Goal: Information Seeking & Learning: Learn about a topic

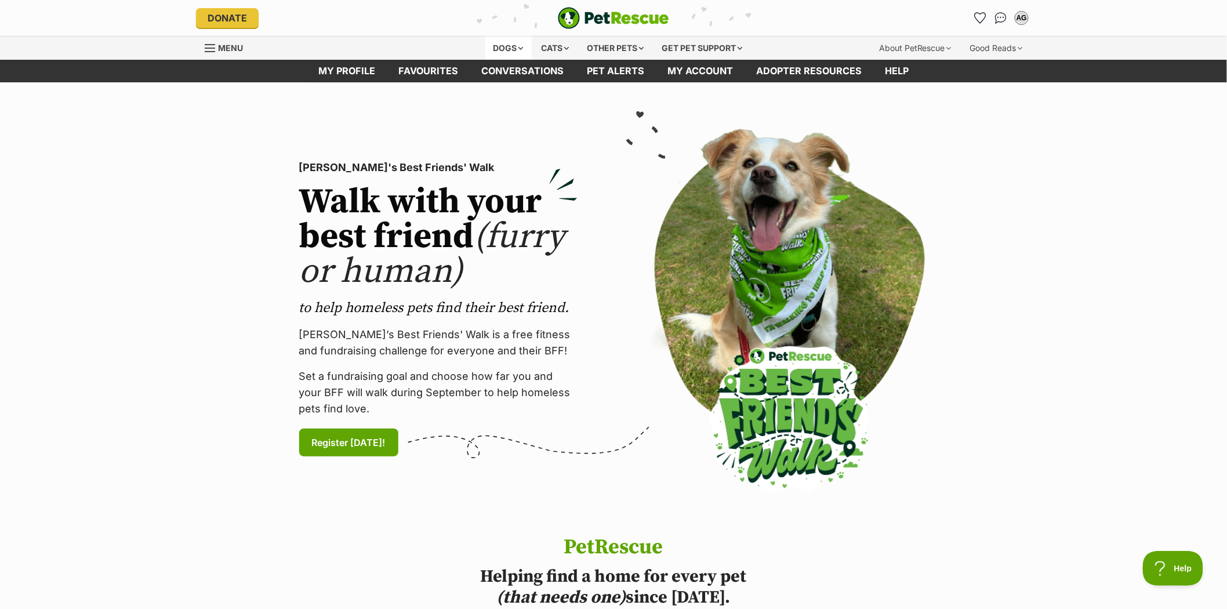
click at [497, 49] on div "Dogs" at bounding box center [508, 48] width 46 height 23
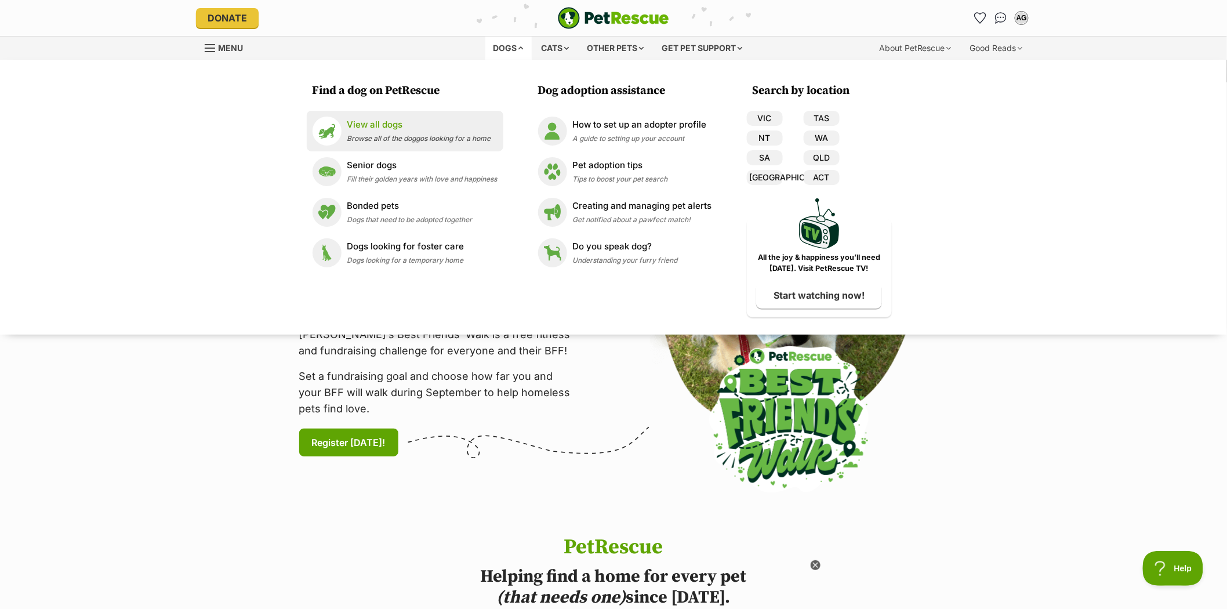
click at [381, 123] on p "View all dogs" at bounding box center [419, 124] width 144 height 13
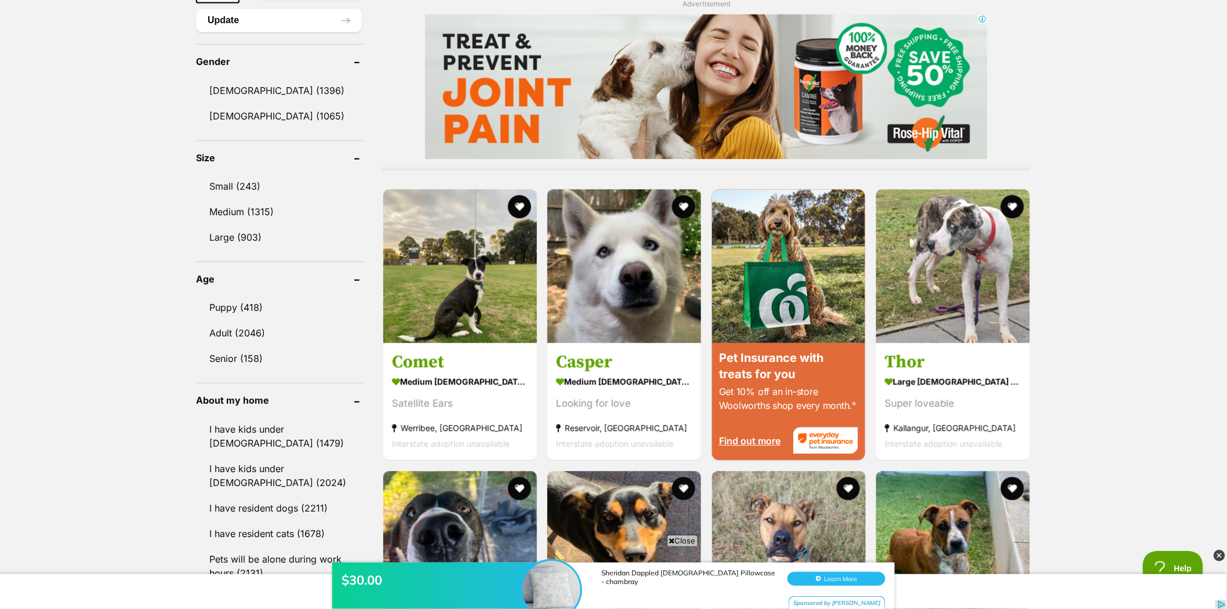
scroll to position [966, 0]
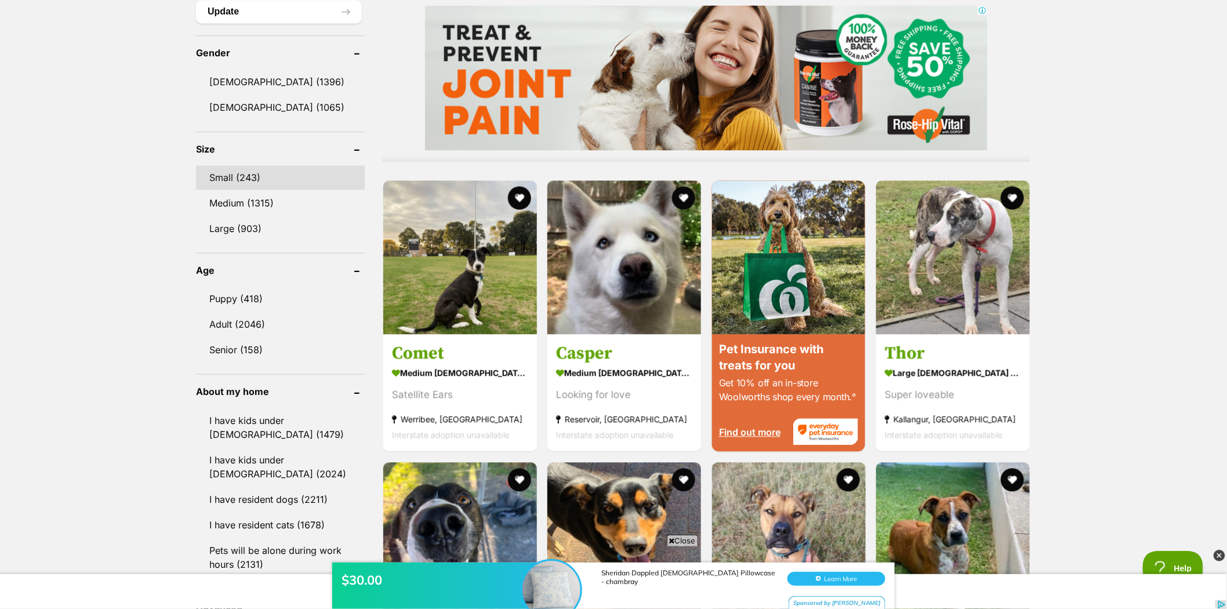
click at [216, 166] on link "Small (243)" at bounding box center [280, 177] width 169 height 24
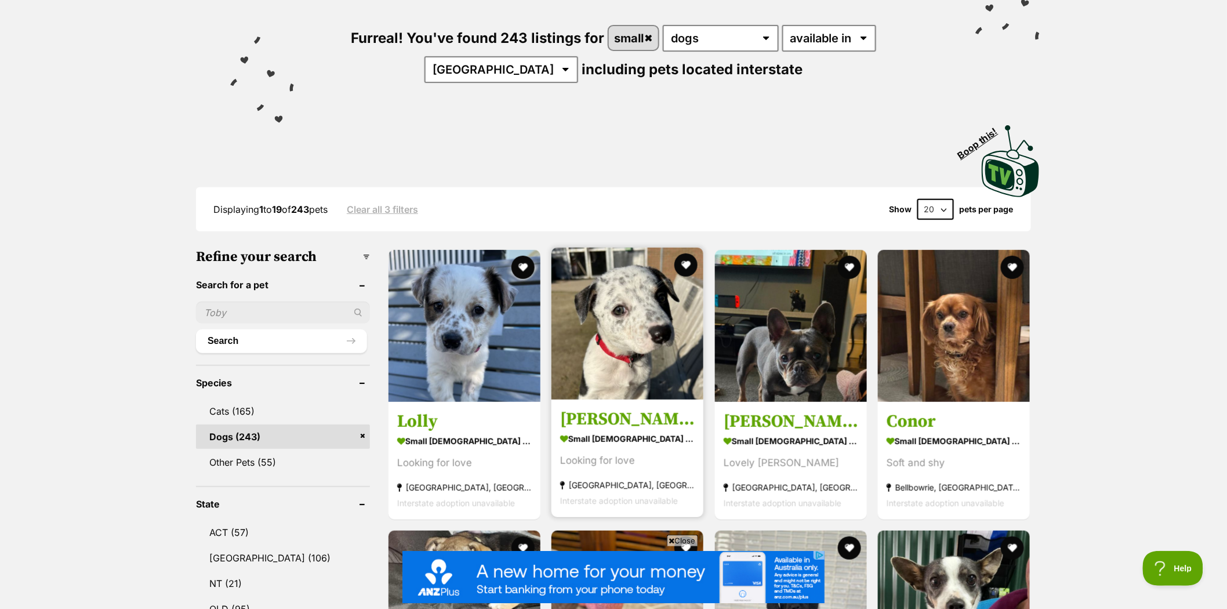
click at [627, 289] on img at bounding box center [627, 324] width 152 height 152
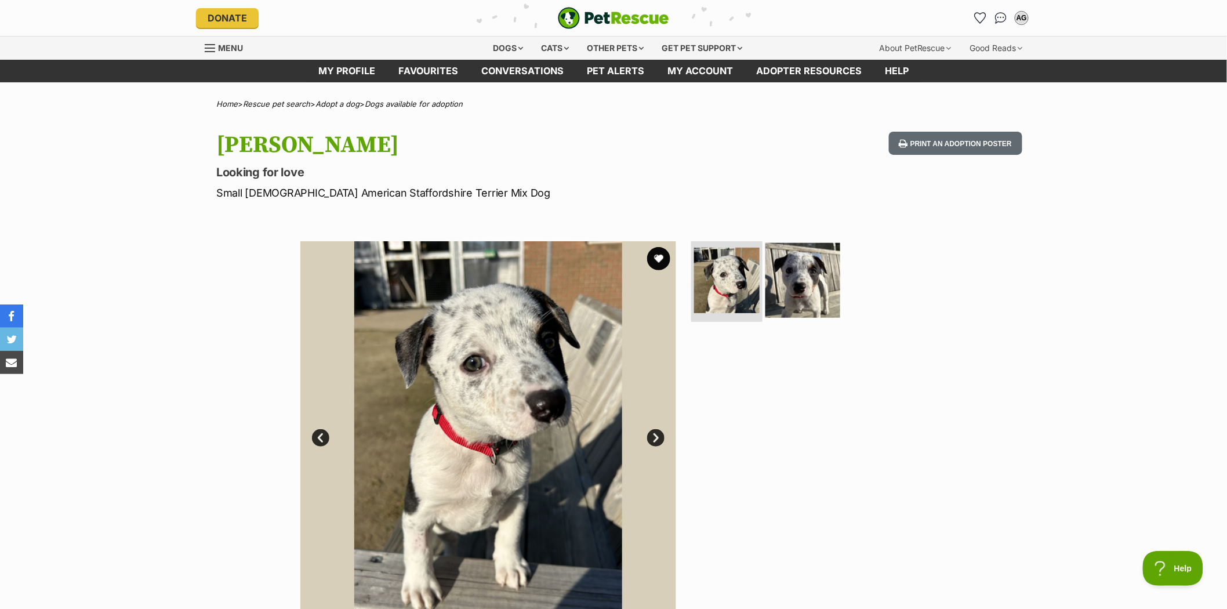
click at [798, 285] on img at bounding box center [802, 279] width 75 height 75
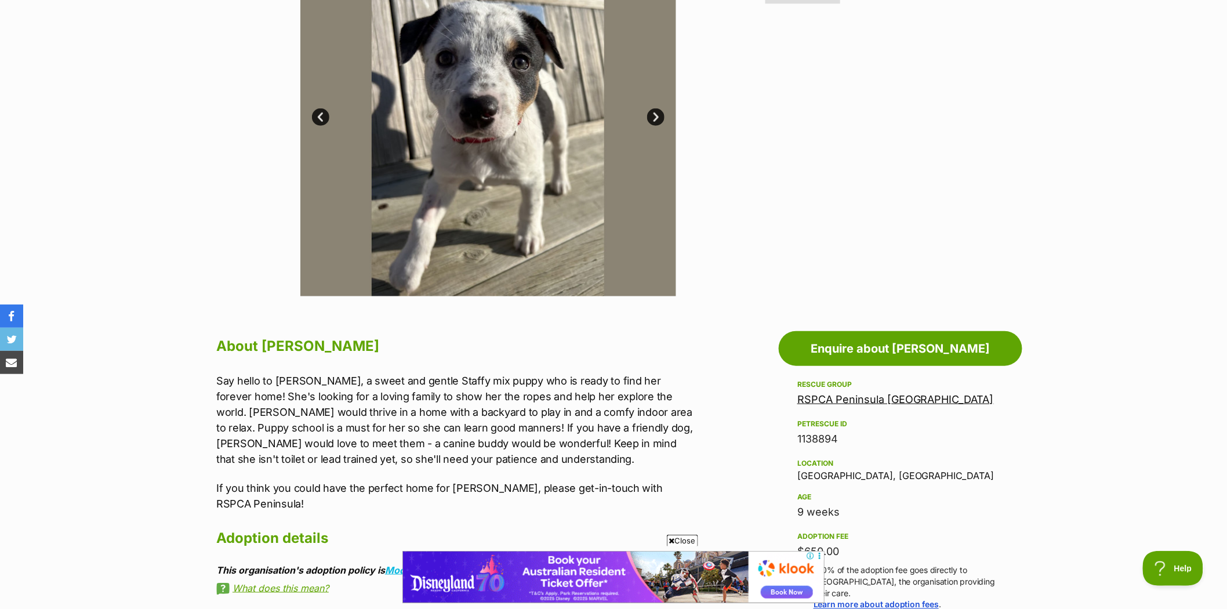
scroll to position [322, 0]
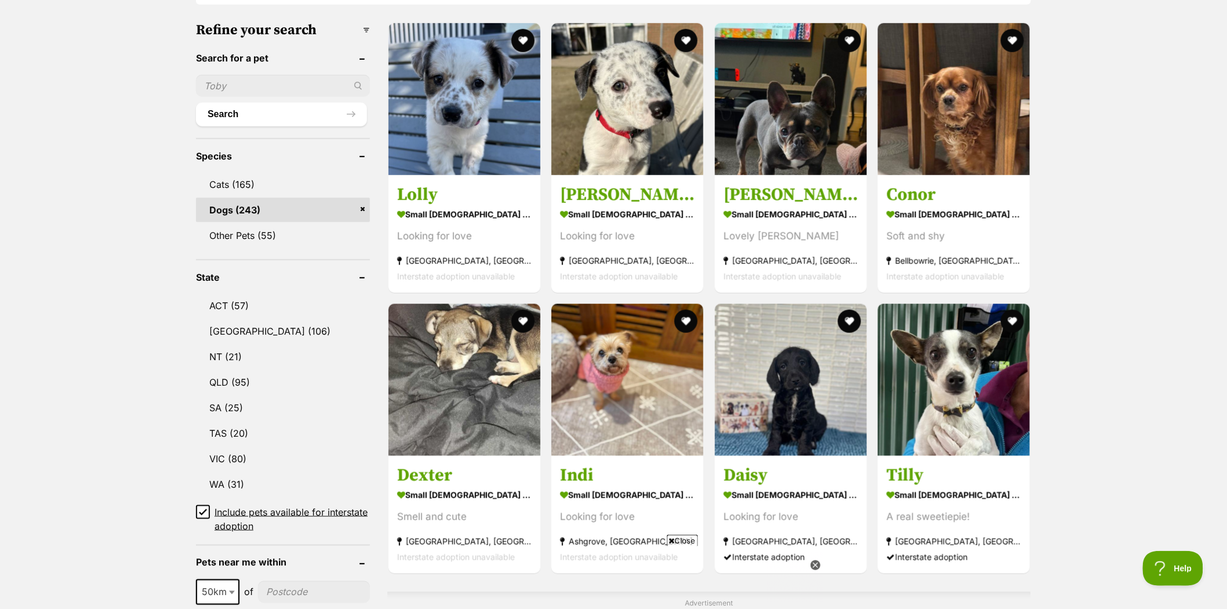
scroll to position [386, 0]
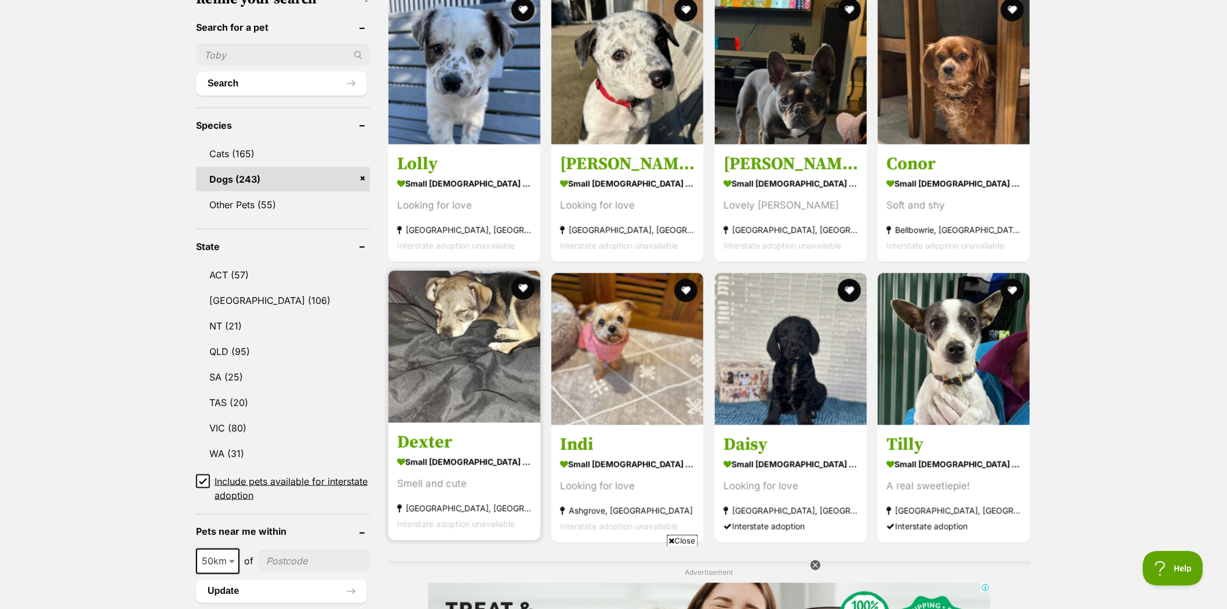
click at [482, 307] on img at bounding box center [464, 347] width 152 height 152
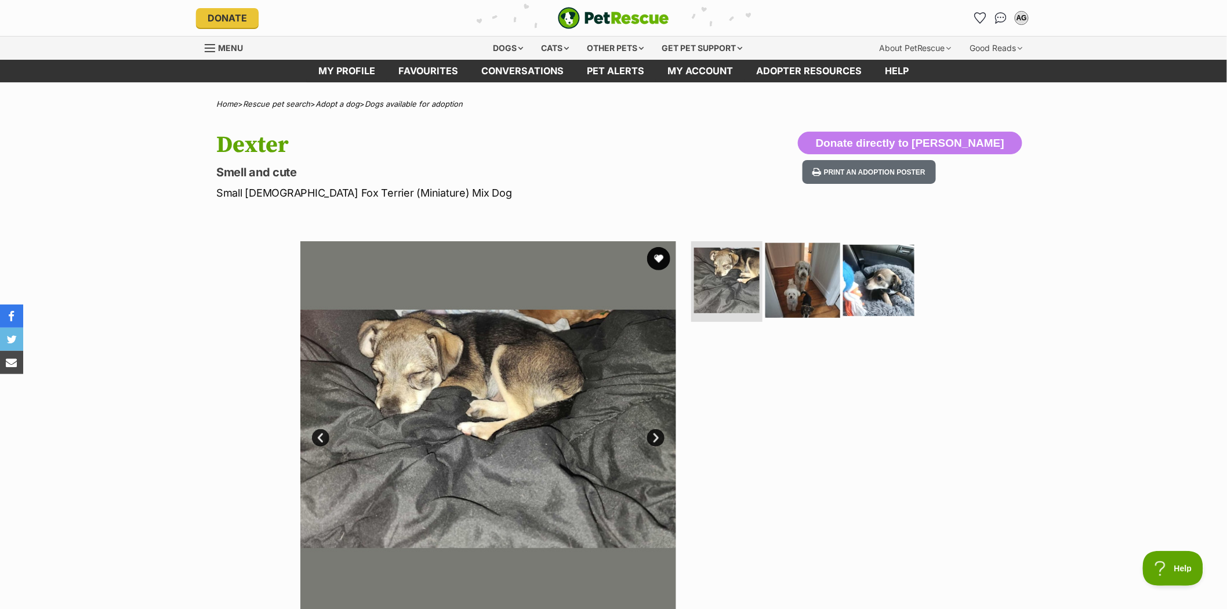
click at [815, 279] on img at bounding box center [802, 279] width 75 height 75
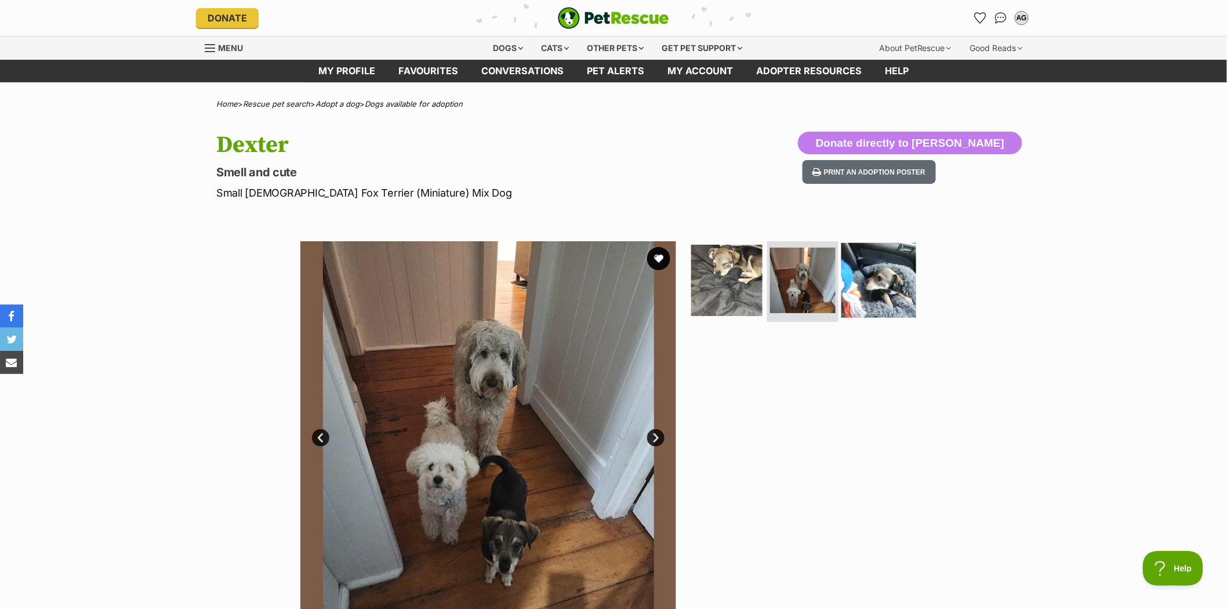
click at [870, 284] on img at bounding box center [878, 279] width 75 height 75
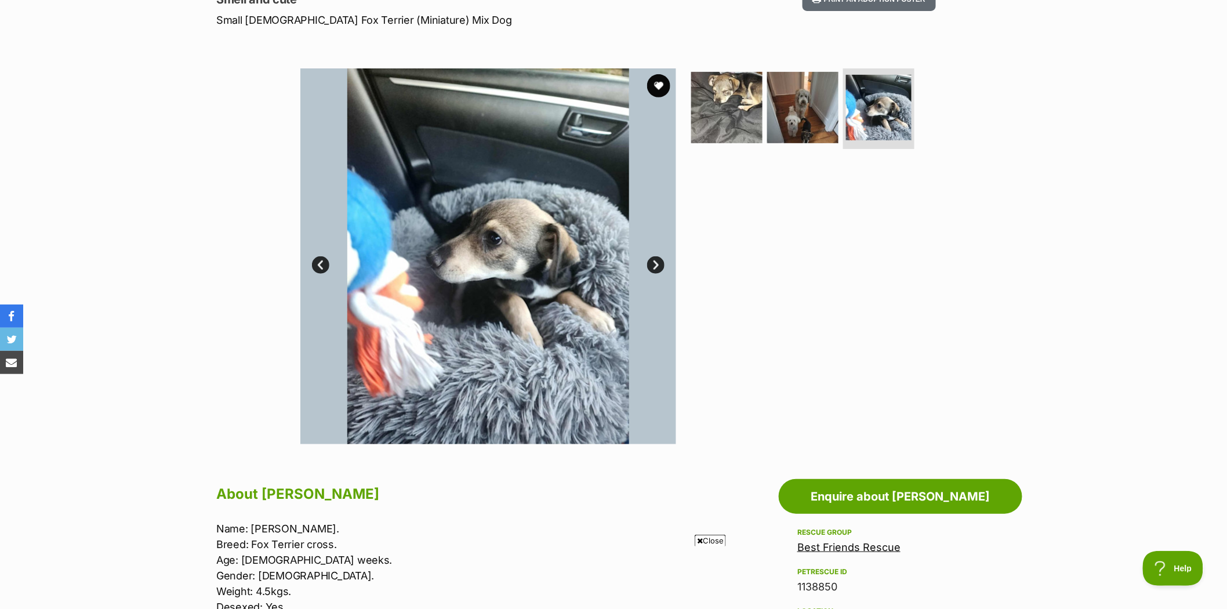
scroll to position [129, 0]
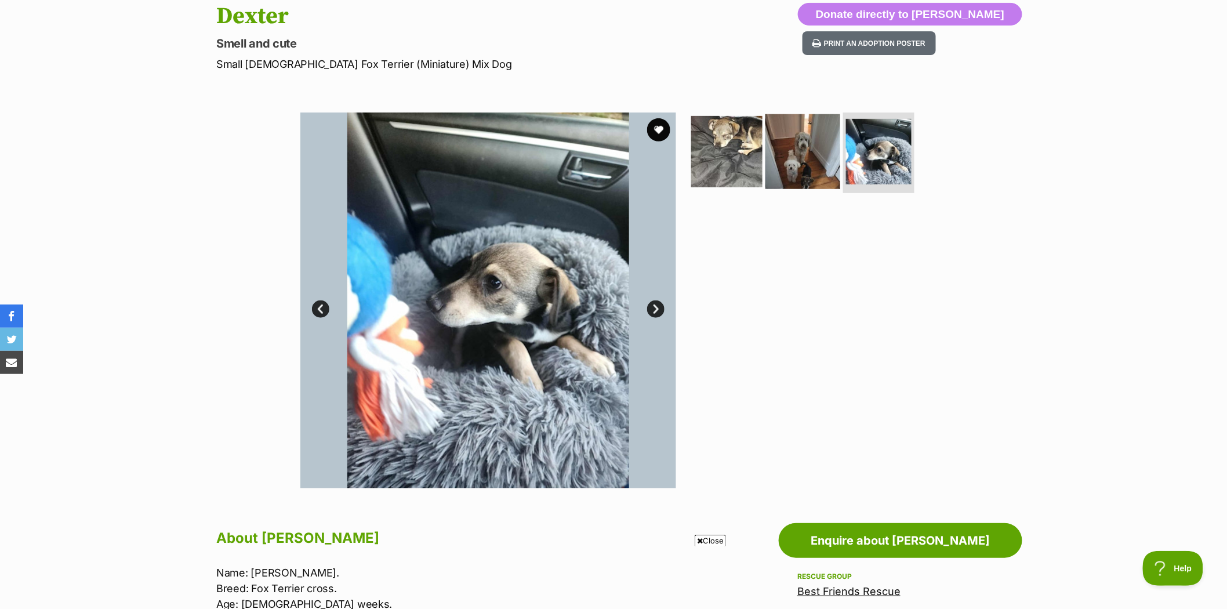
click at [810, 163] on img at bounding box center [802, 151] width 75 height 75
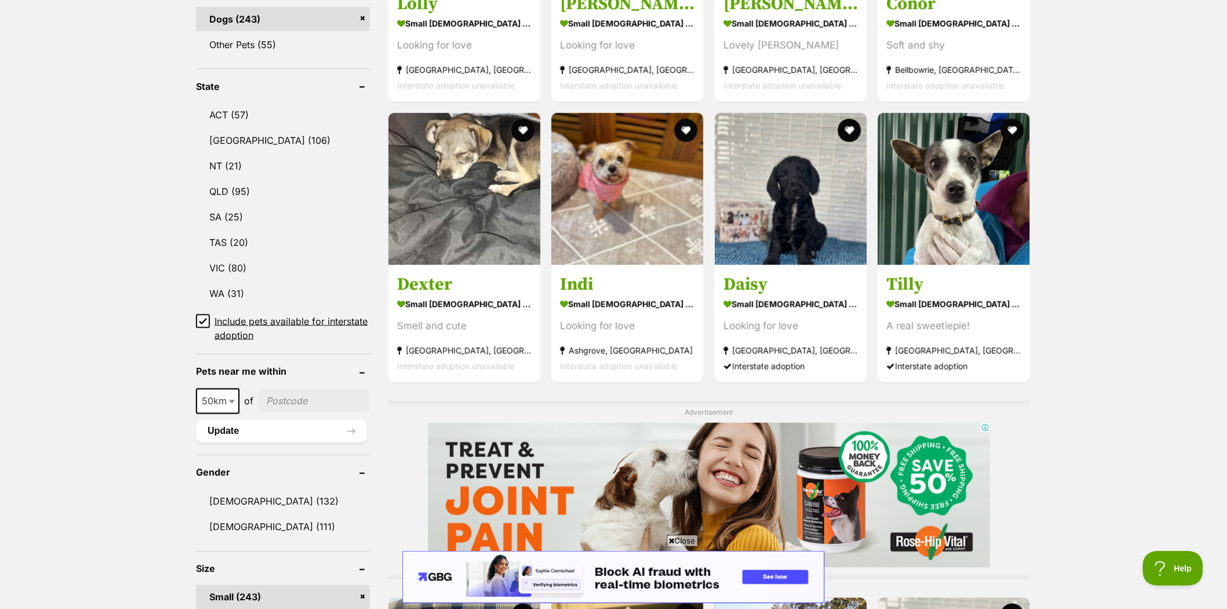
scroll to position [580, 0]
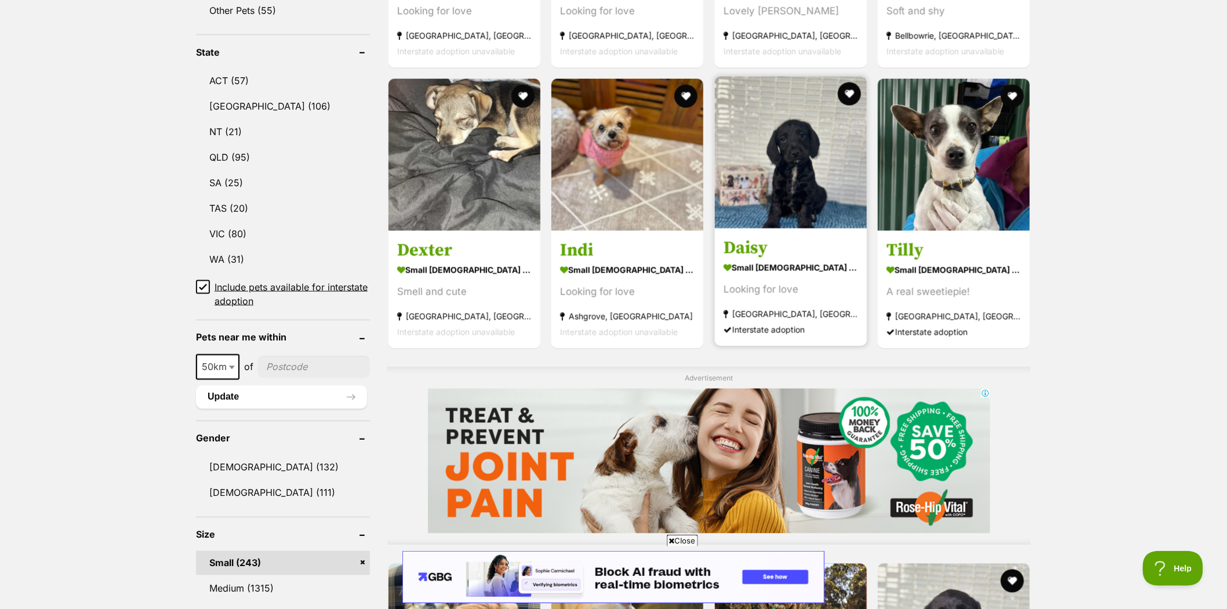
click at [801, 159] on img at bounding box center [791, 153] width 152 height 152
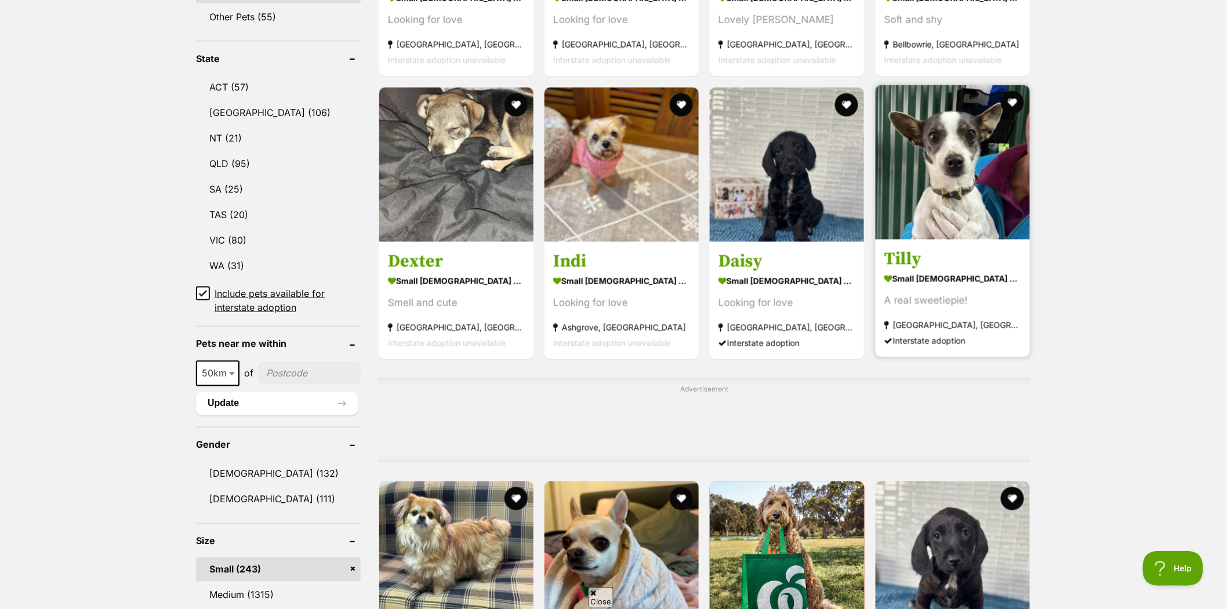
click at [958, 136] on img at bounding box center [952, 162] width 154 height 154
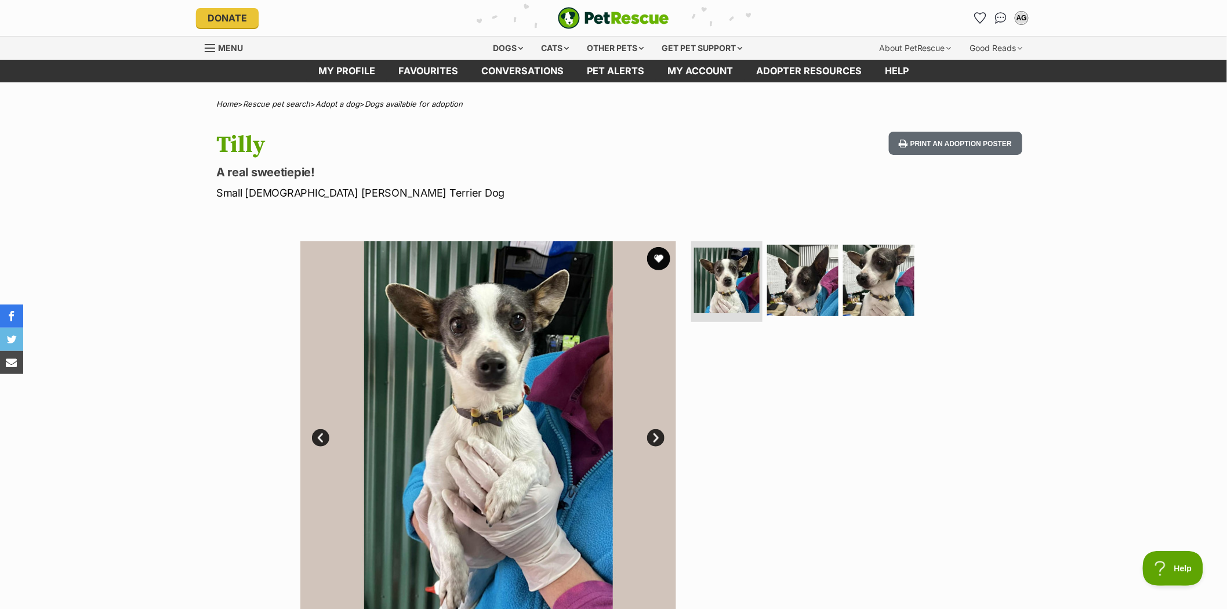
click at [916, 262] on ul at bounding box center [808, 284] width 238 height 86
click at [889, 267] on img at bounding box center [878, 279] width 75 height 75
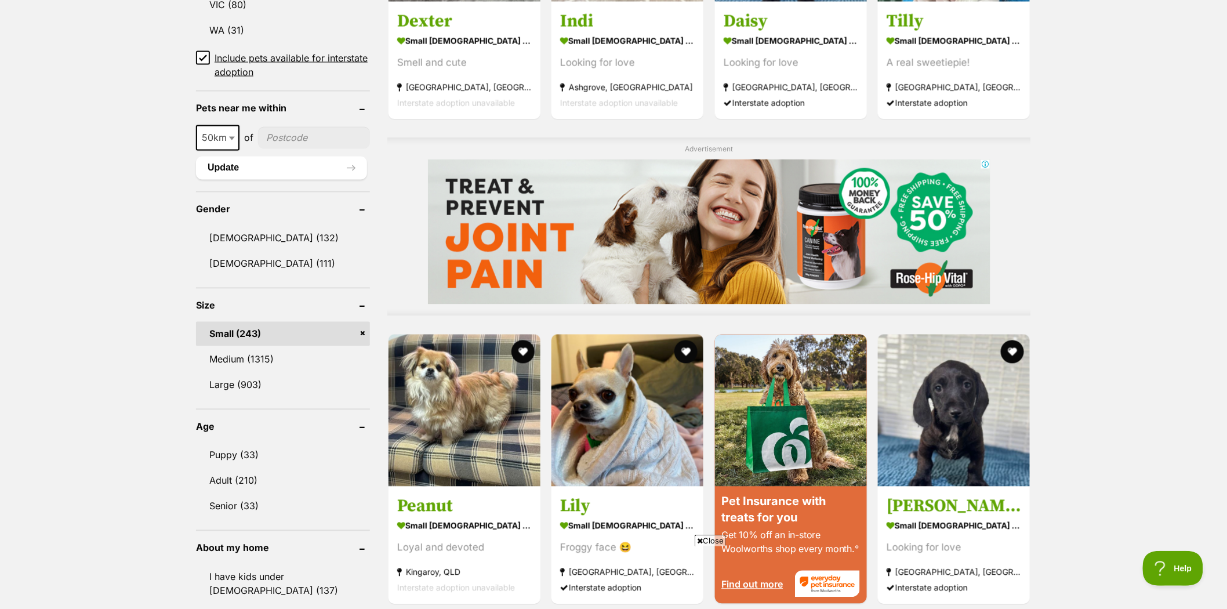
scroll to position [960, 0]
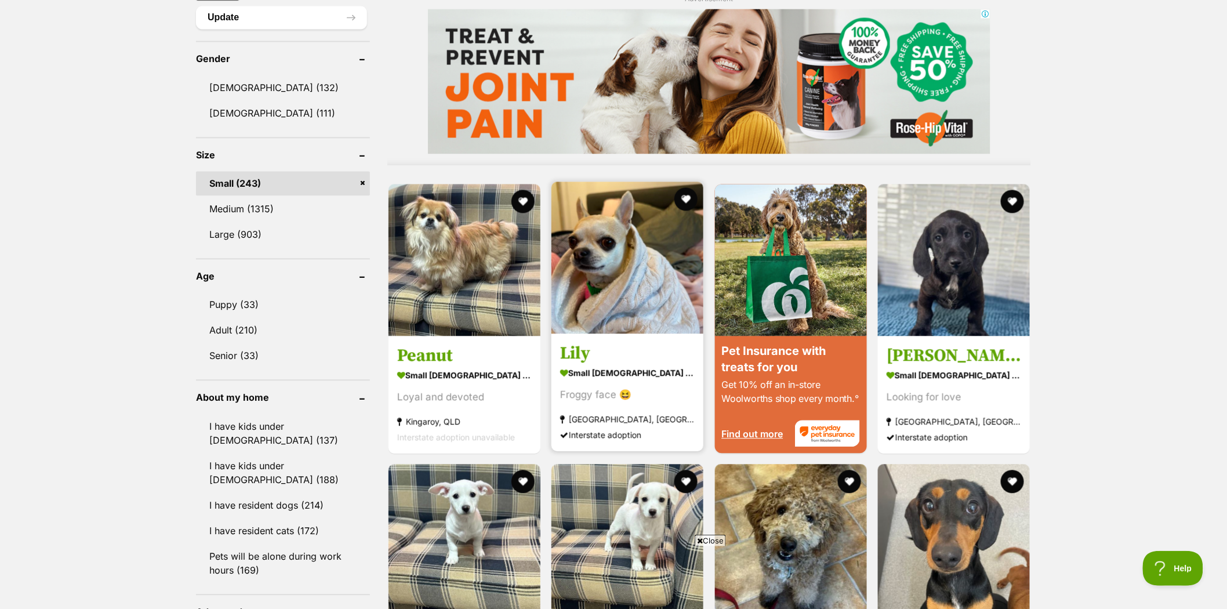
click at [601, 230] on img at bounding box center [627, 257] width 152 height 152
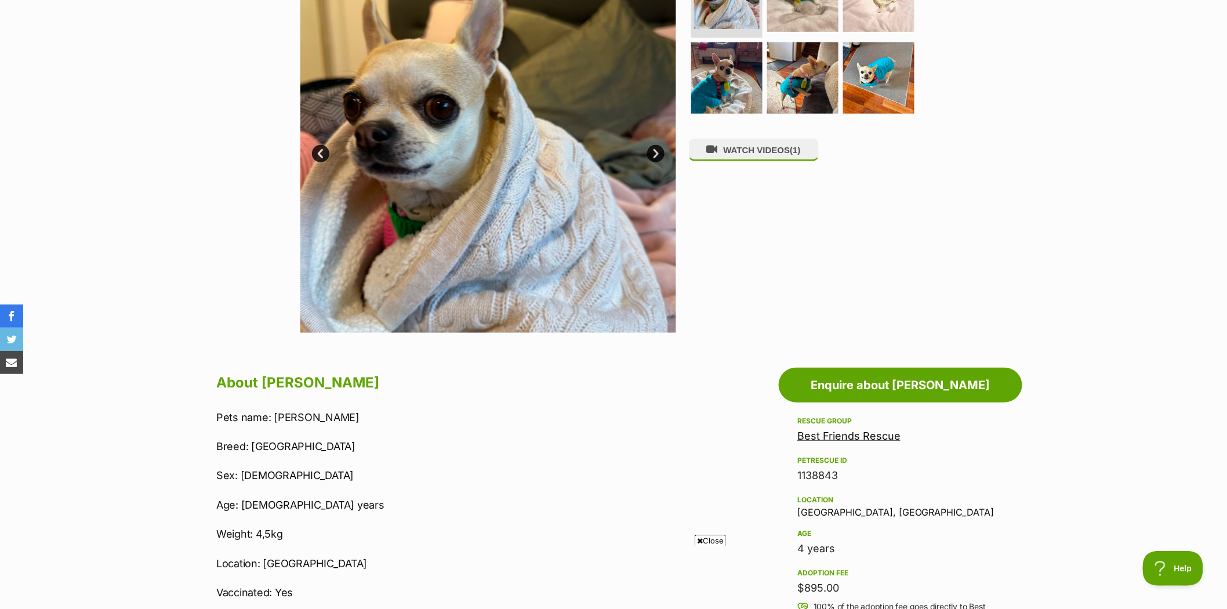
scroll to position [257, 0]
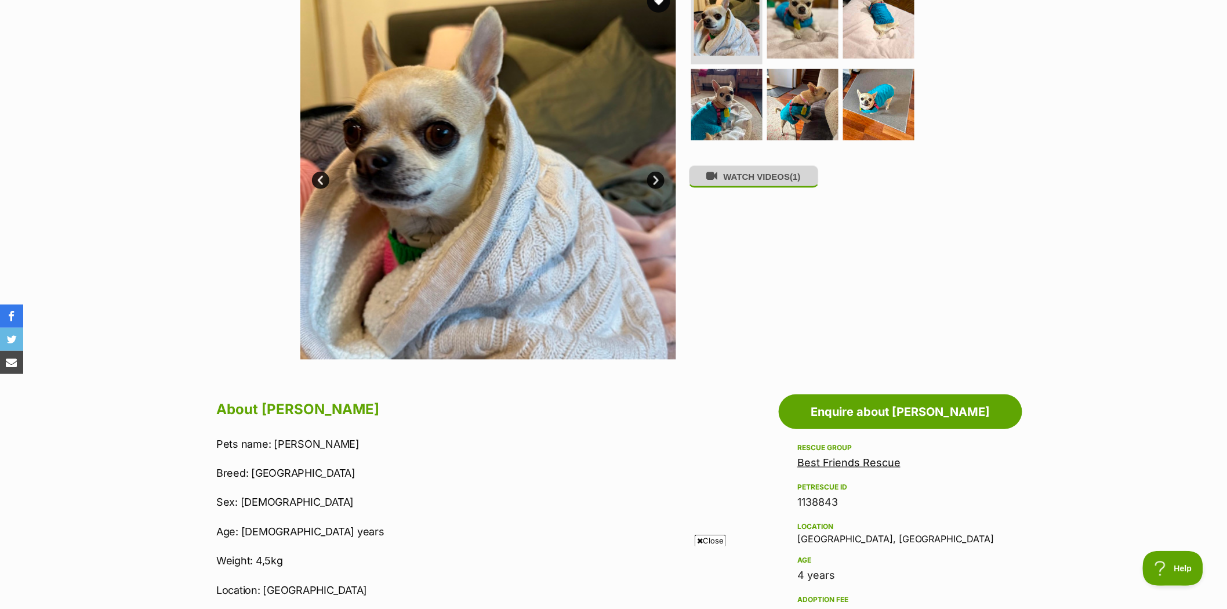
click at [747, 180] on button "WATCH VIDEOS (1)" at bounding box center [754, 176] width 130 height 23
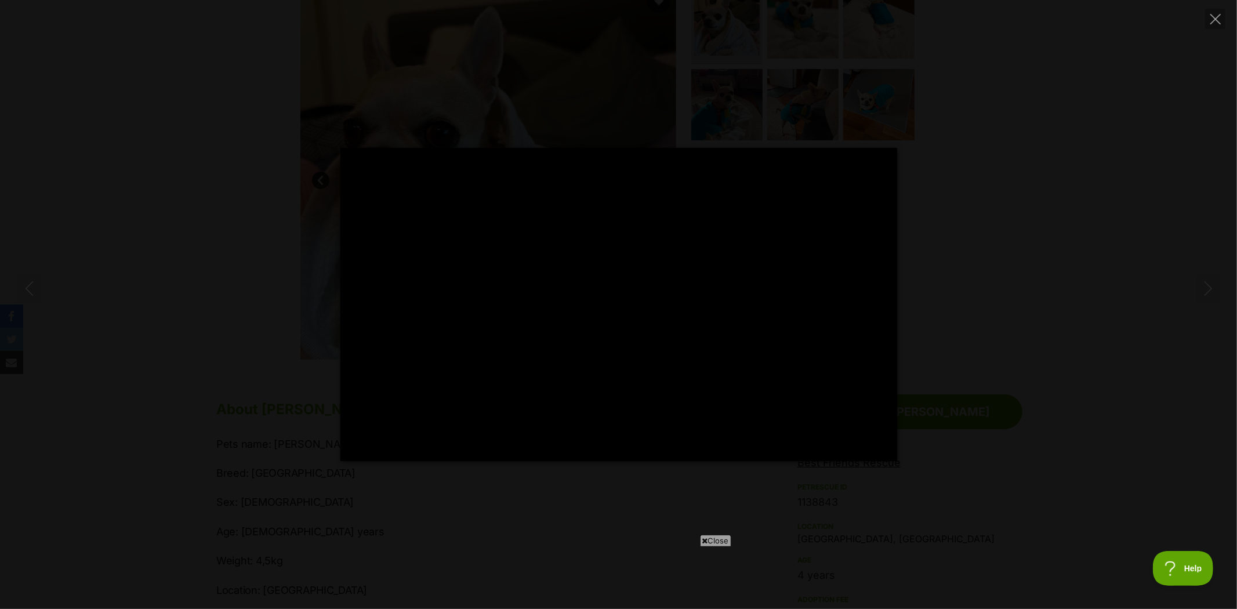
type input "100"
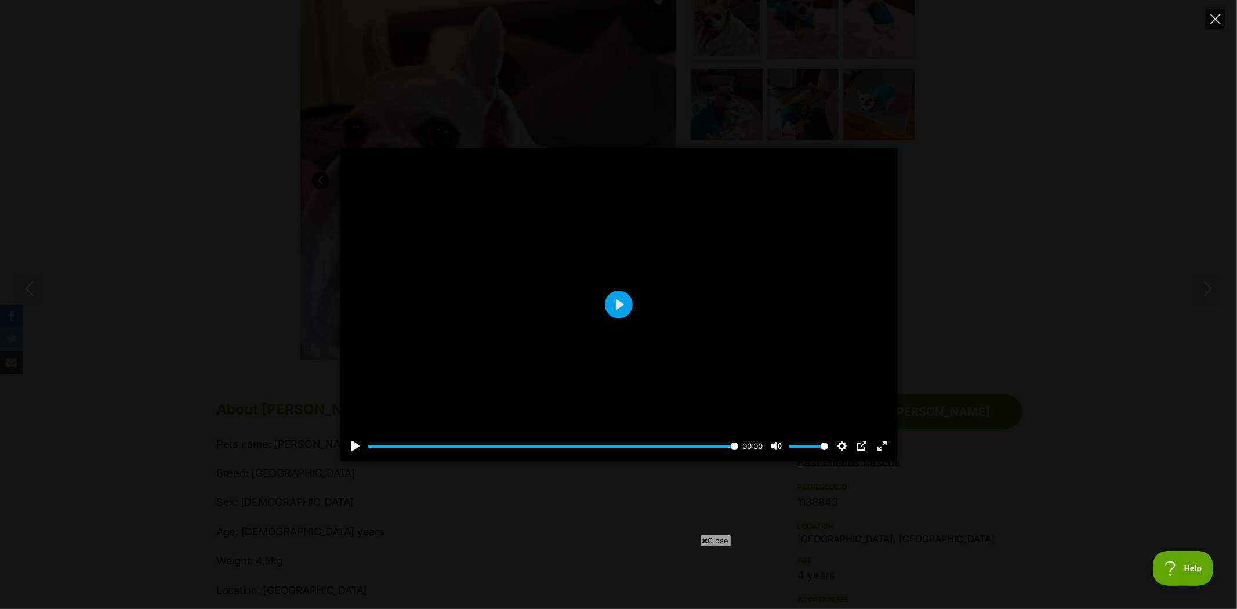
click at [1215, 17] on icon "Close" at bounding box center [1215, 19] width 10 height 10
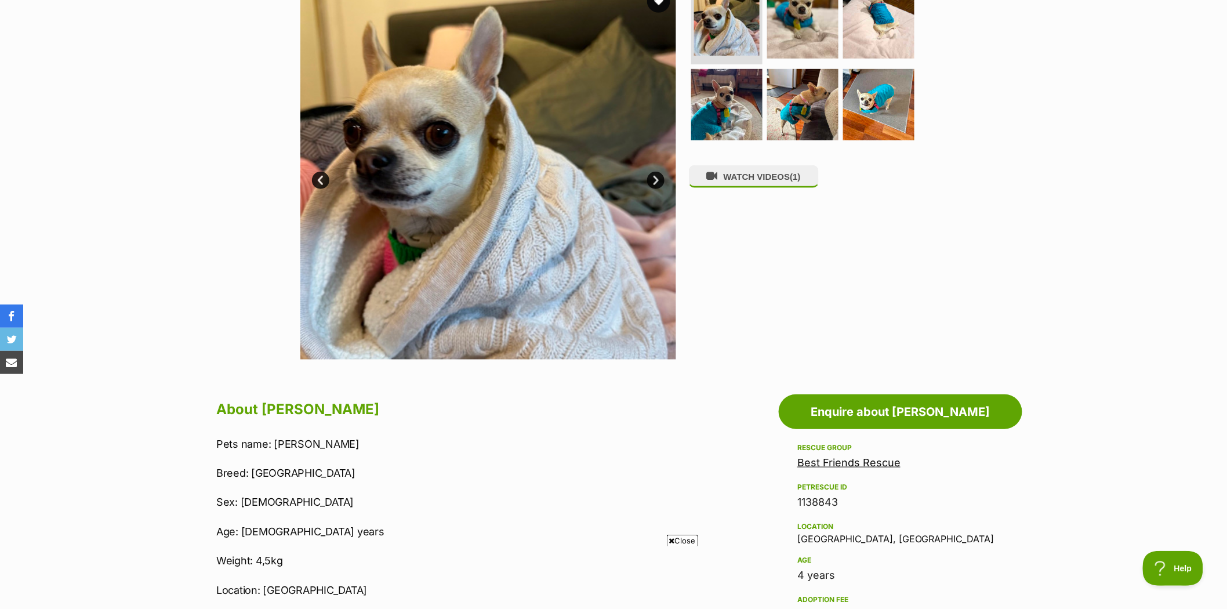
scroll to position [0, 0]
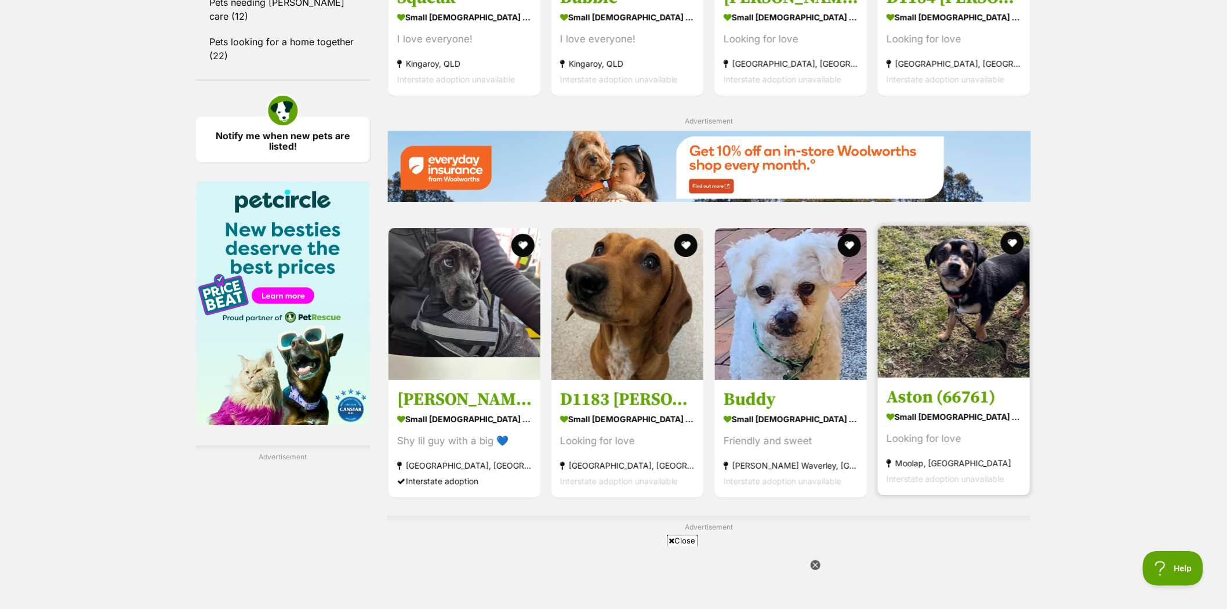
click at [980, 287] on img at bounding box center [954, 302] width 152 height 152
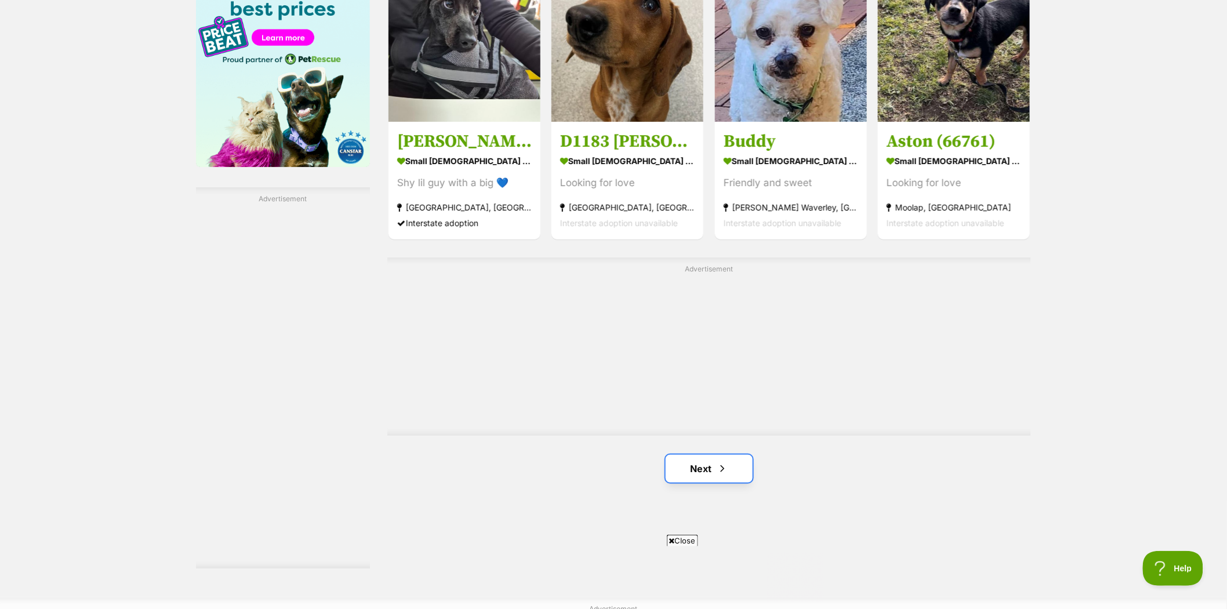
click at [699, 467] on link "Next" at bounding box center [709, 469] width 87 height 28
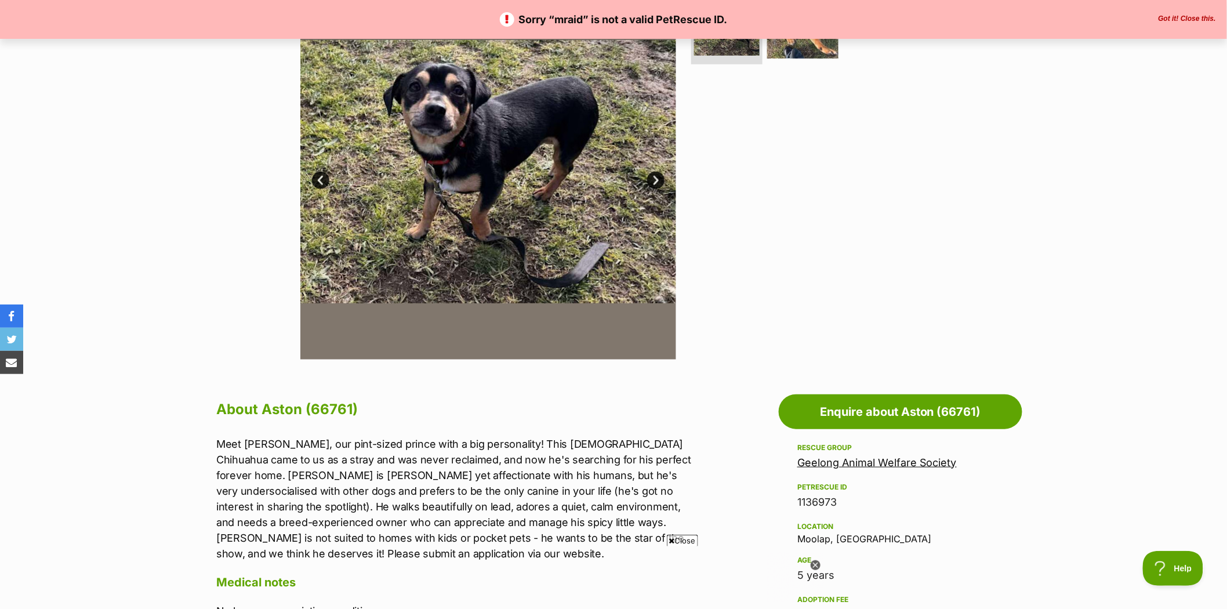
scroll to position [193, 0]
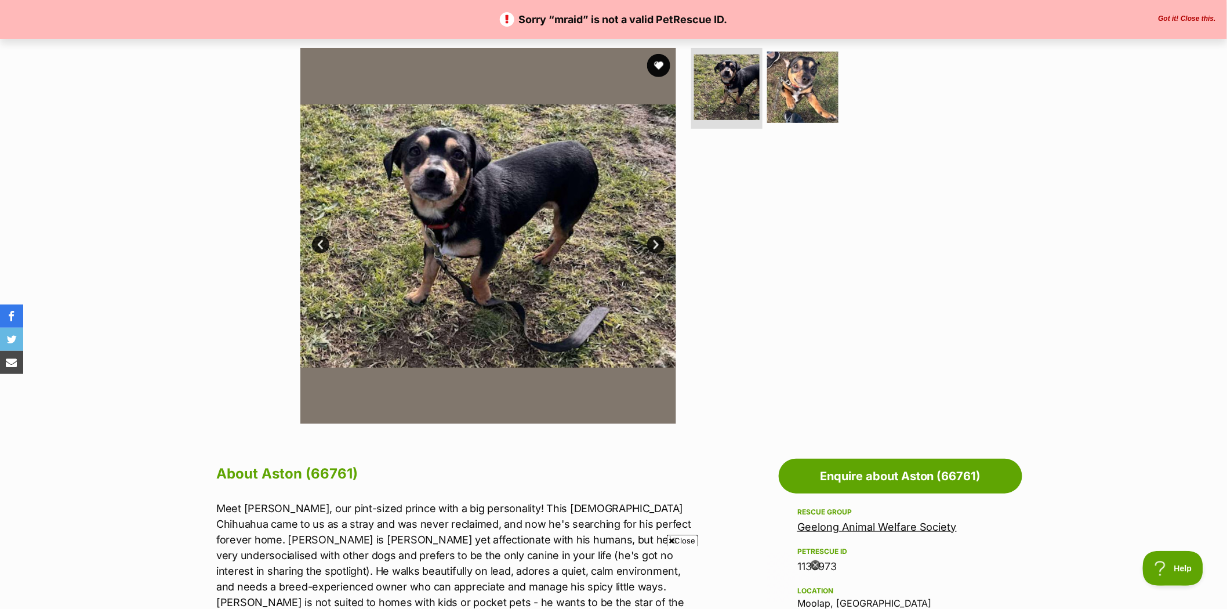
click at [658, 247] on link "Next" at bounding box center [655, 244] width 17 height 17
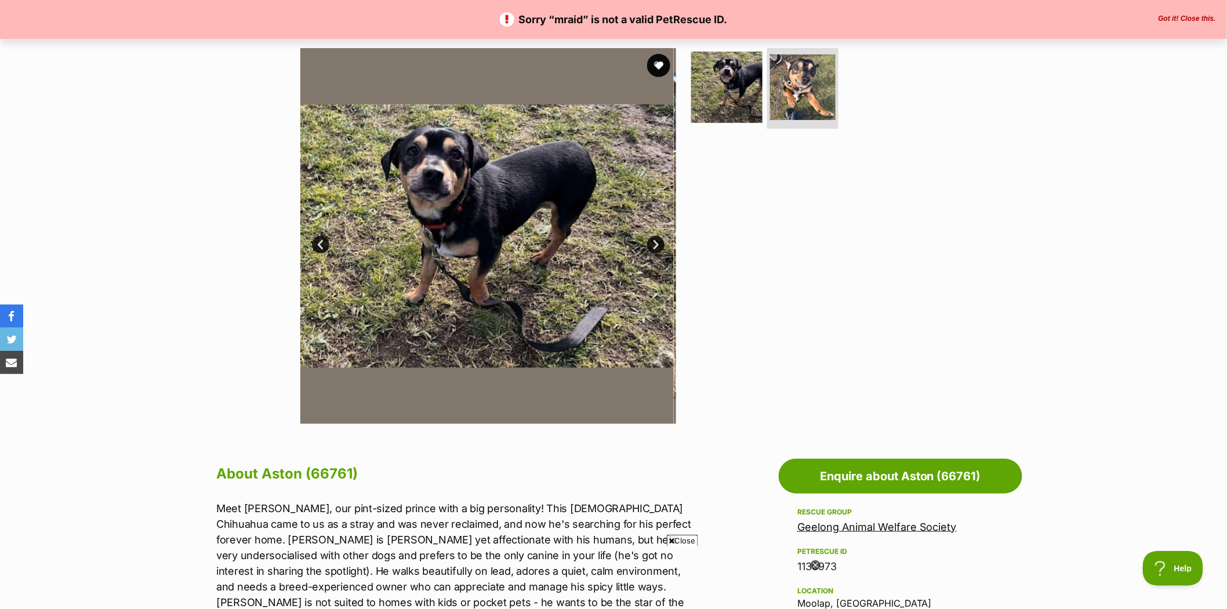
click at [658, 247] on link "Next" at bounding box center [655, 244] width 17 height 17
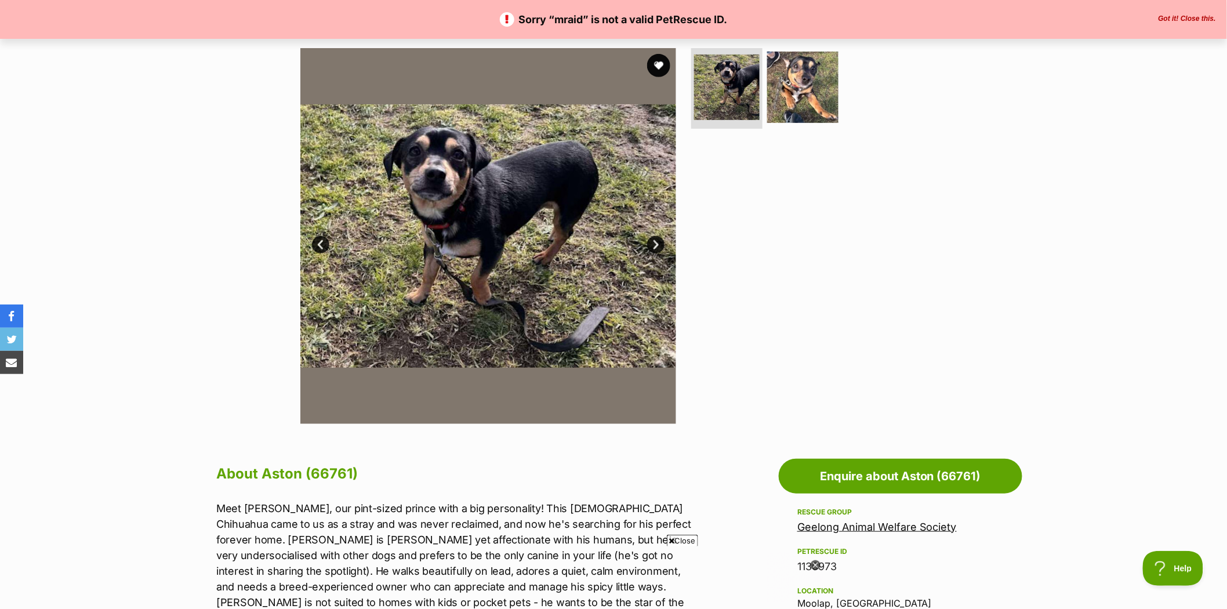
click at [658, 247] on link "Next" at bounding box center [655, 244] width 17 height 17
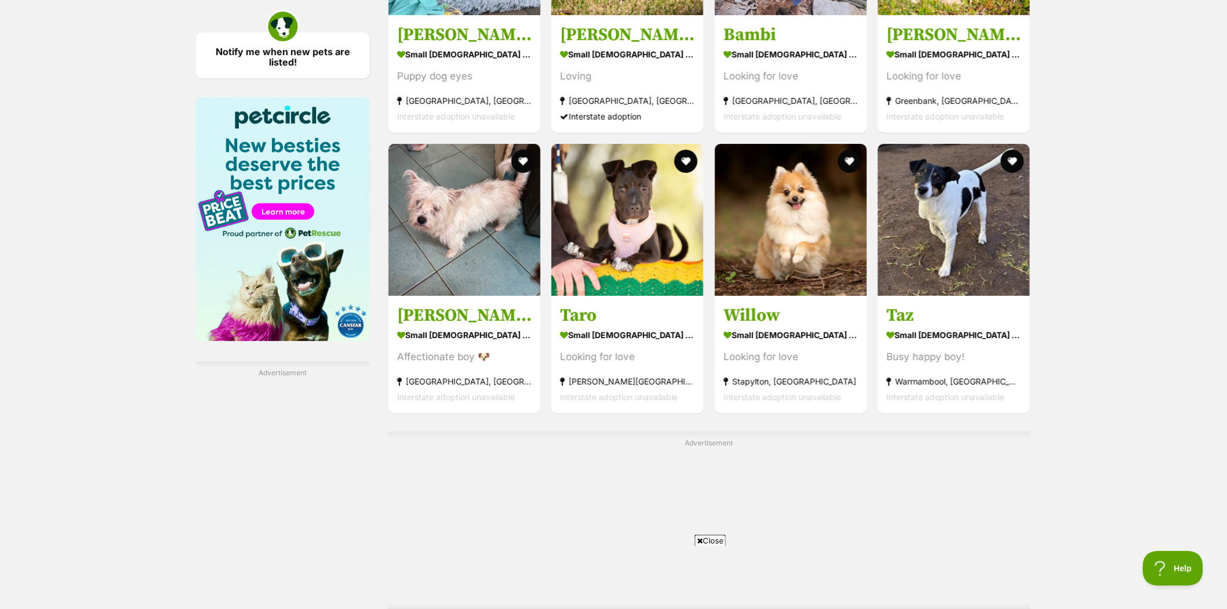
scroll to position [1932, 0]
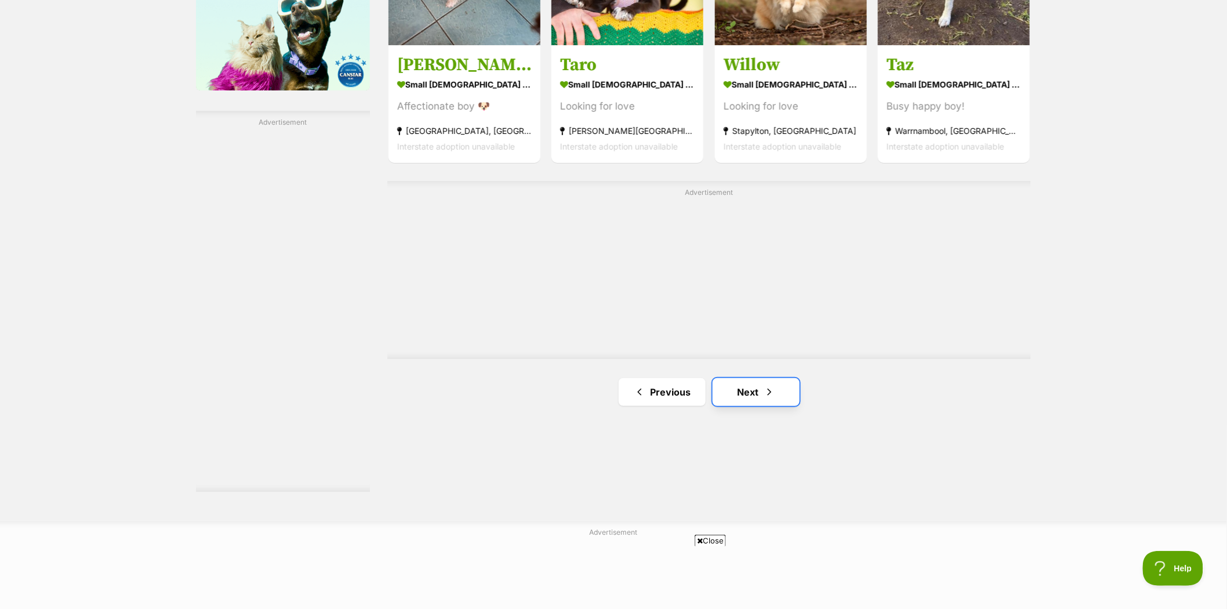
click at [755, 386] on link "Next" at bounding box center [755, 392] width 87 height 28
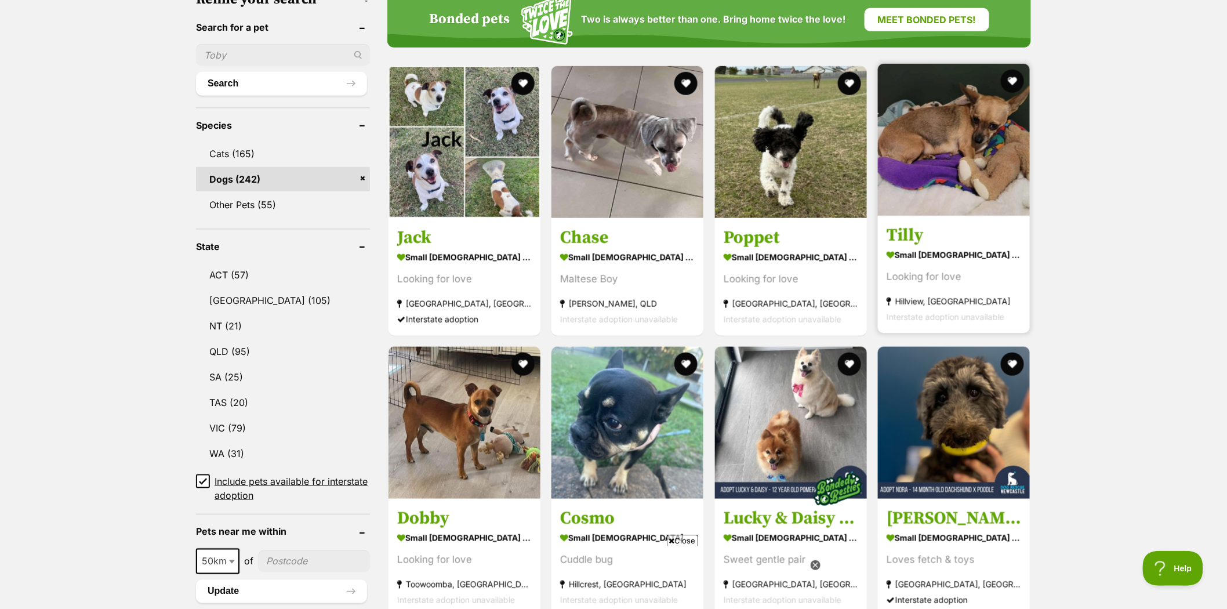
click at [924, 133] on img at bounding box center [954, 140] width 152 height 152
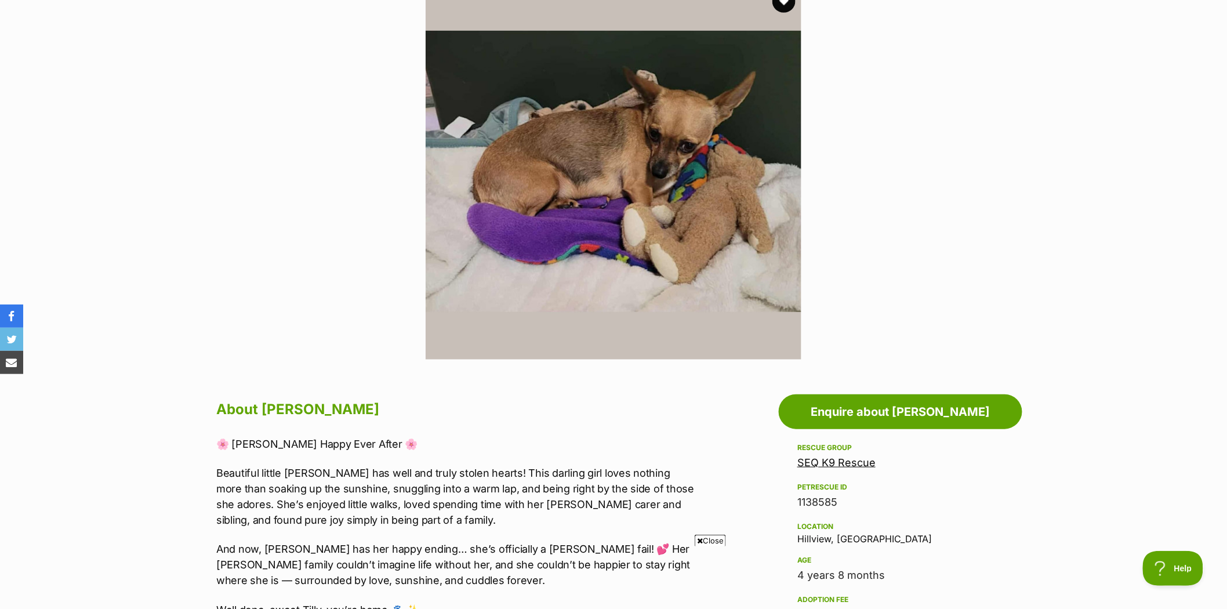
scroll to position [193, 0]
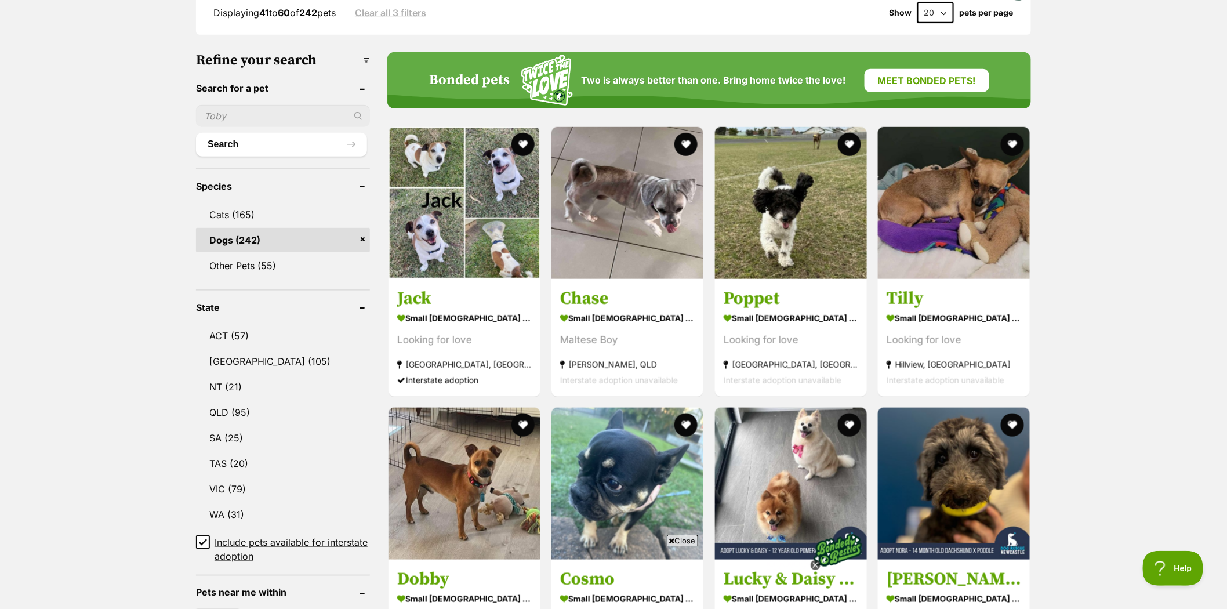
scroll to position [322, 0]
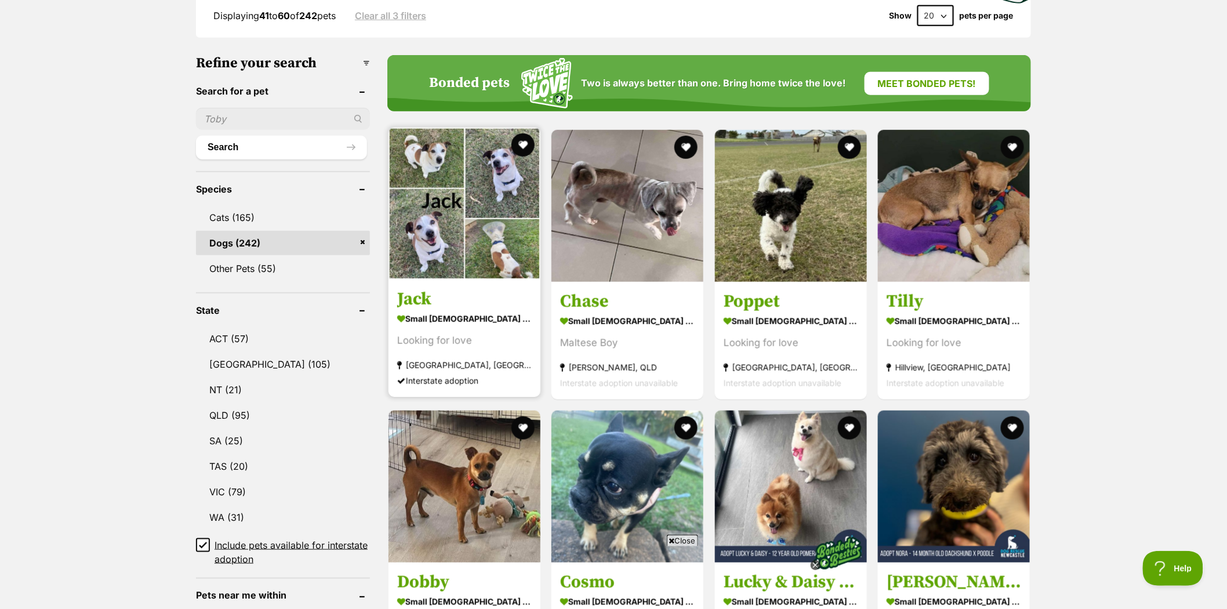
click at [446, 188] on img at bounding box center [464, 204] width 152 height 152
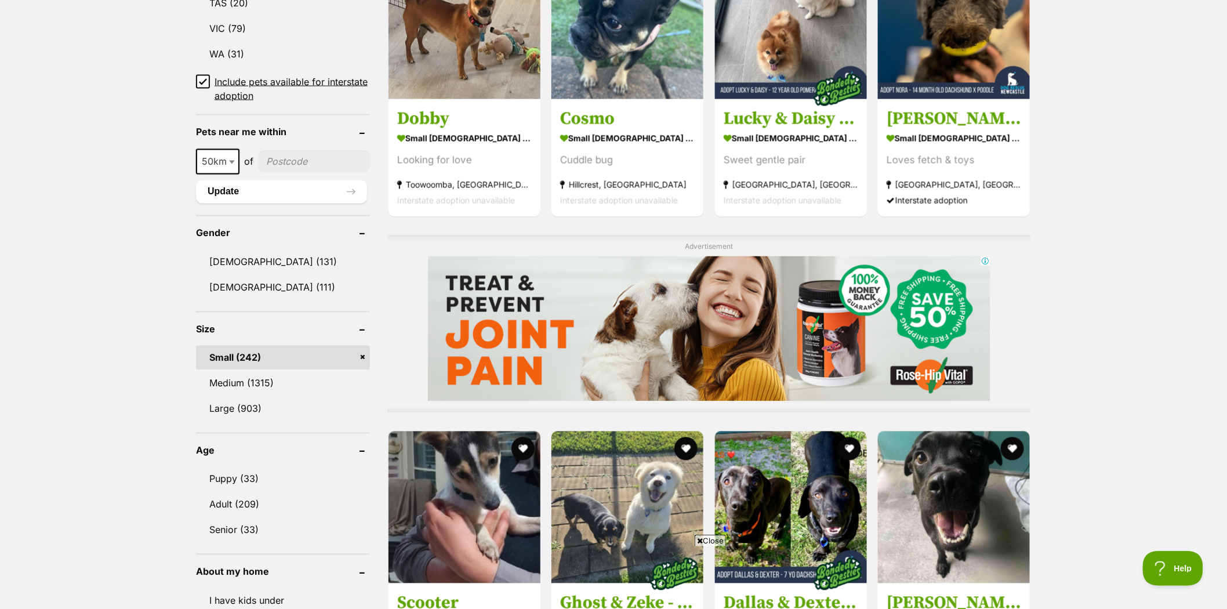
scroll to position [966, 0]
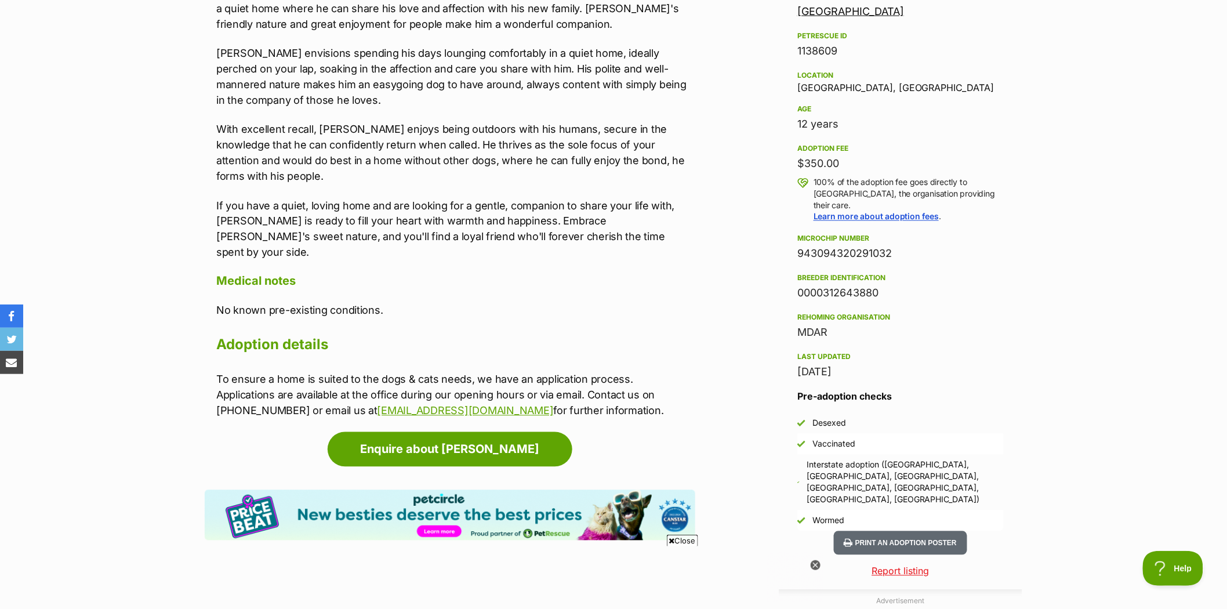
scroll to position [580, 0]
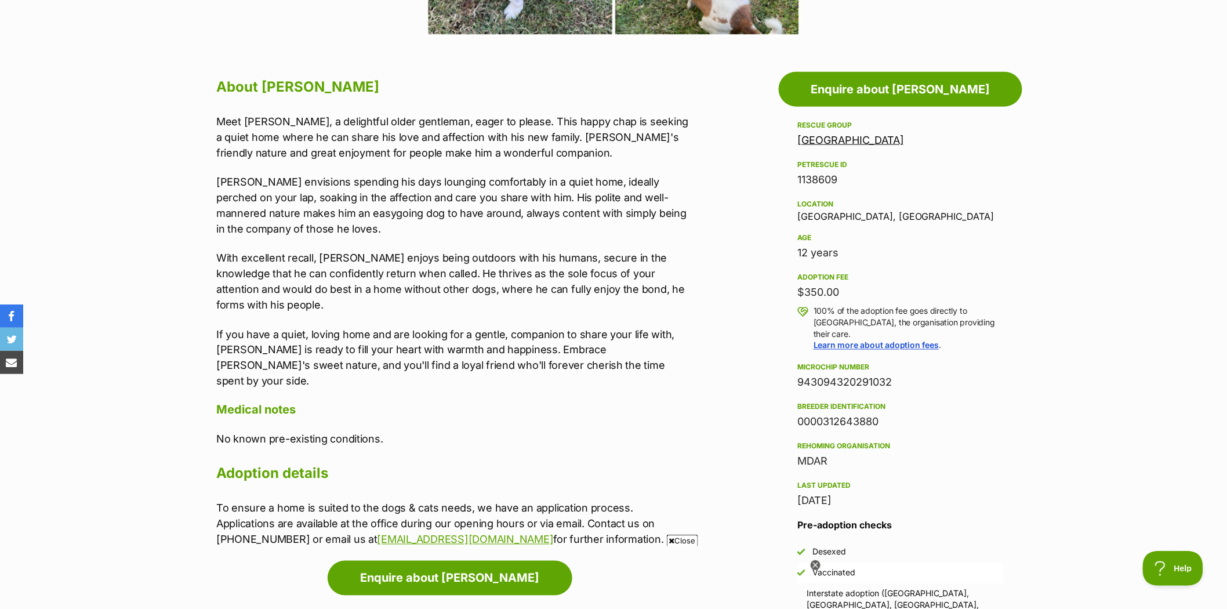
click at [827, 141] on link "[GEOGRAPHIC_DATA]" at bounding box center [850, 140] width 107 height 12
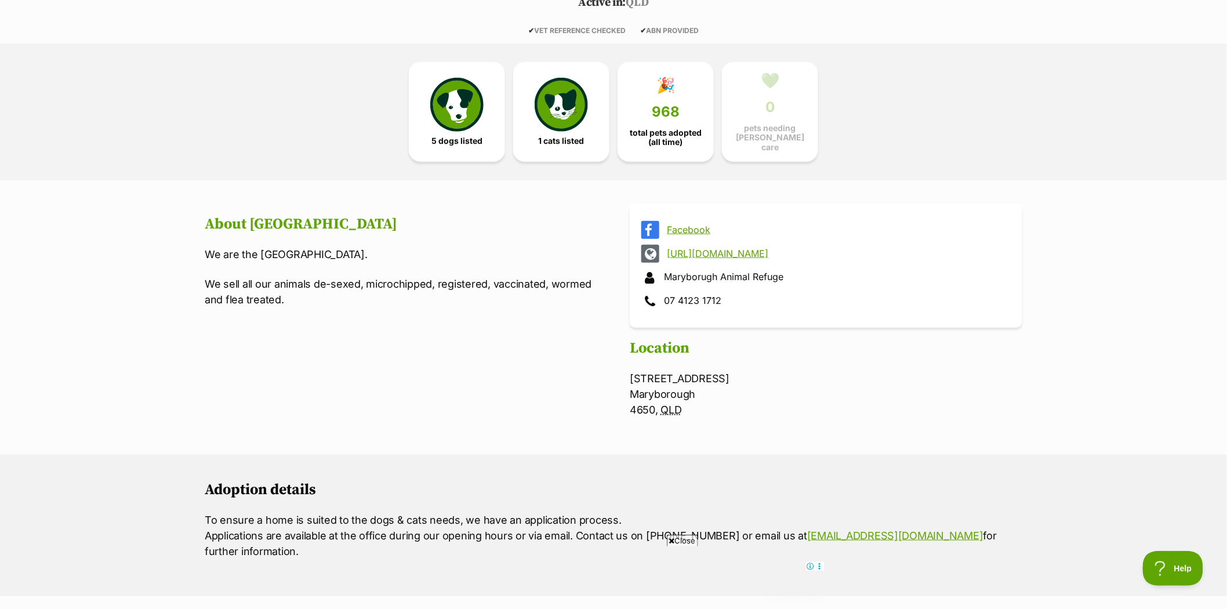
scroll to position [257, 0]
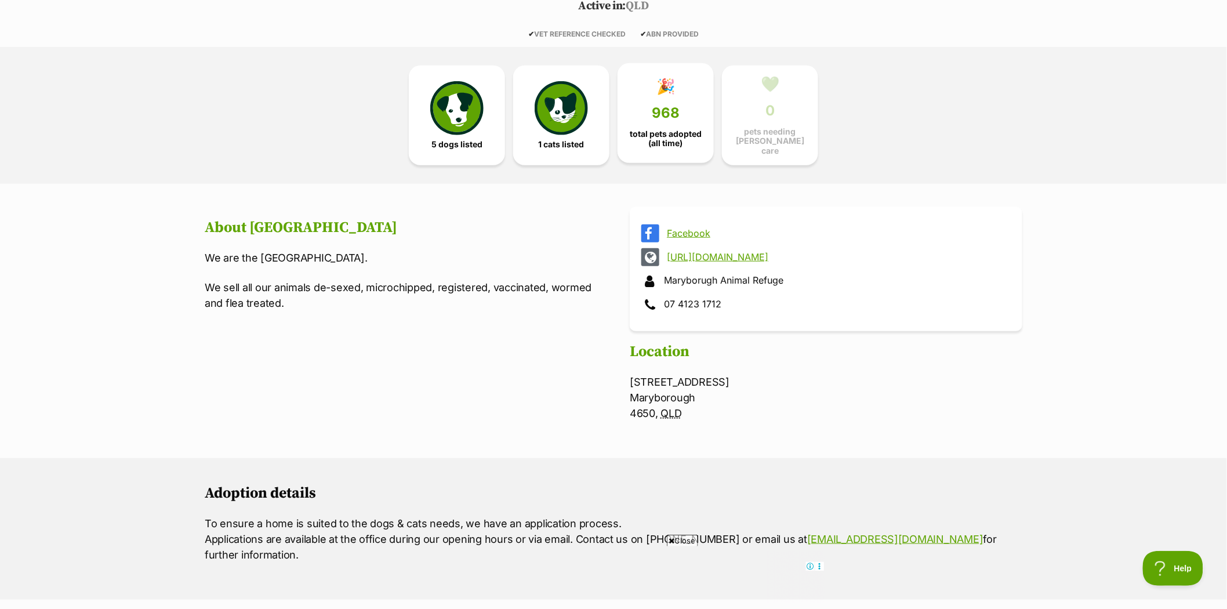
click at [671, 100] on link "🎉 968 total pets adopted (all time)" at bounding box center [665, 113] width 96 height 100
